Goal: Information Seeking & Learning: Learn about a topic

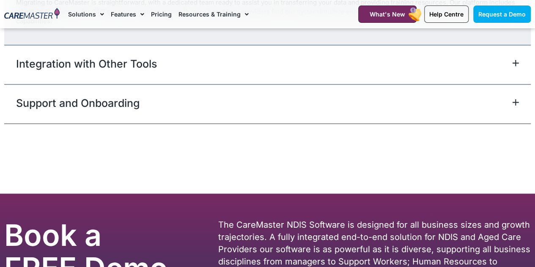
scroll to position [3736, 0]
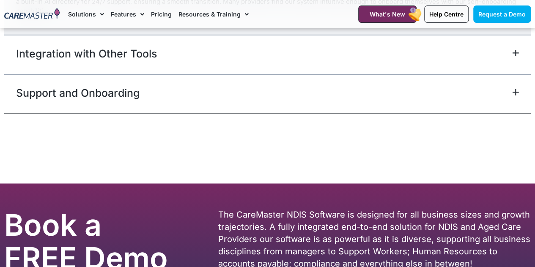
click at [162, 17] on link "Pricing" at bounding box center [161, 14] width 21 height 28
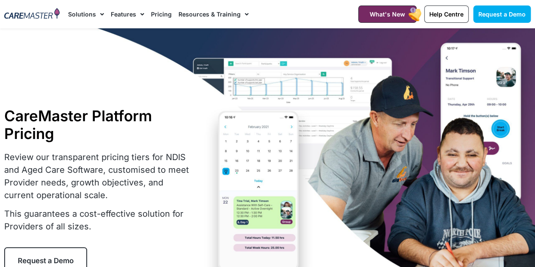
click at [165, 14] on link "Pricing" at bounding box center [161, 14] width 21 height 28
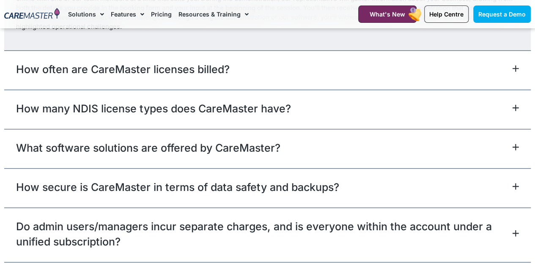
scroll to position [3623, 0]
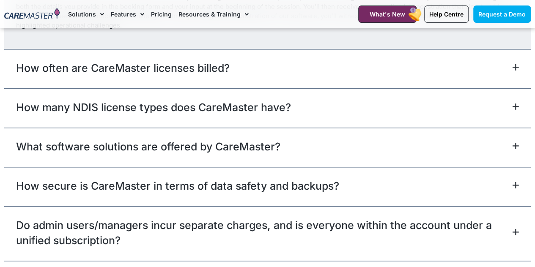
click at [282, 100] on link "How many NDIS license types does CareMaster have?" at bounding box center [153, 107] width 275 height 15
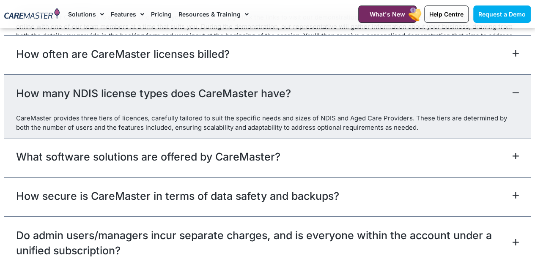
scroll to position [3597, 0]
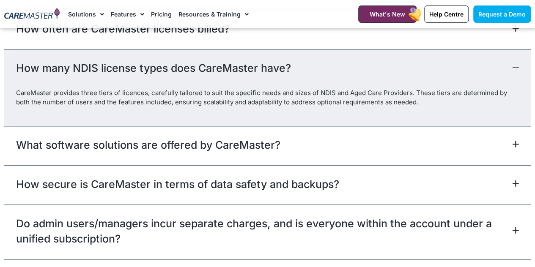
click at [276, 61] on link "How many NDIS license types does CareMaster have?" at bounding box center [153, 67] width 275 height 15
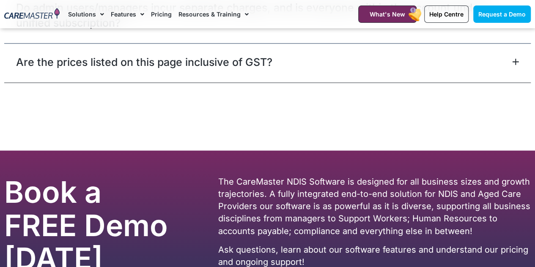
scroll to position [3783, 0]
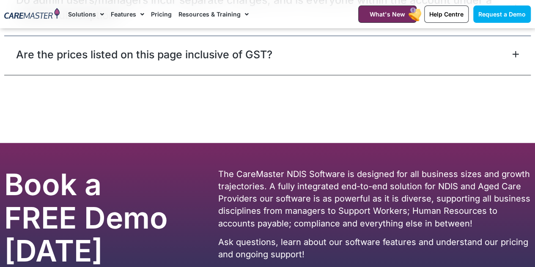
click at [262, 47] on link "Are the prices listed on this page inclusive of GST?" at bounding box center [144, 54] width 256 height 15
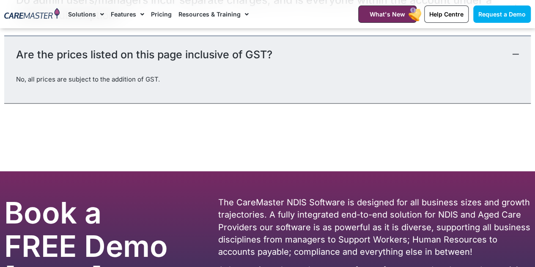
click at [262, 47] on link "Are the prices listed on this page inclusive of GST?" at bounding box center [144, 54] width 256 height 15
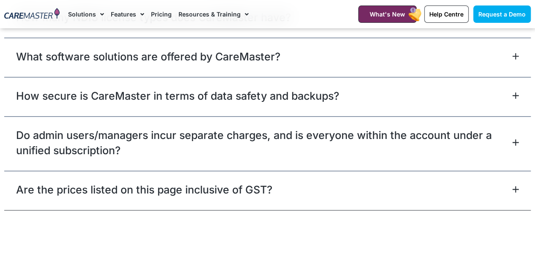
scroll to position [3631, 0]
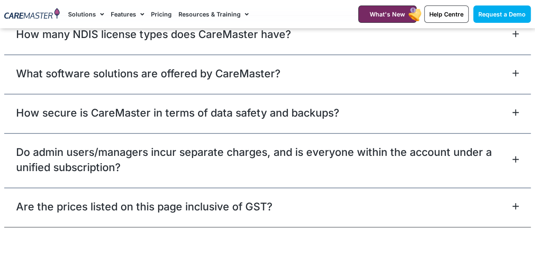
click at [263, 145] on link "Do admin users/managers incur separate charges, and is everyone within the acco…" at bounding box center [263, 160] width 494 height 30
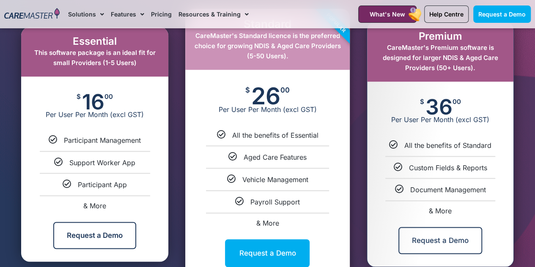
scroll to position [429, 0]
